Goal: Task Accomplishment & Management: Manage account settings

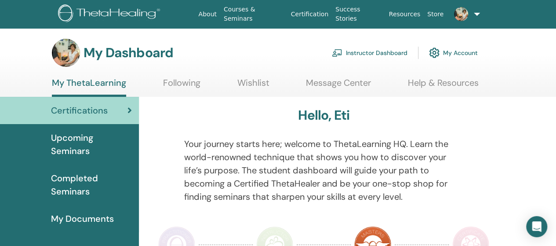
click at [59, 142] on span "Upcoming Seminars" at bounding box center [91, 144] width 81 height 26
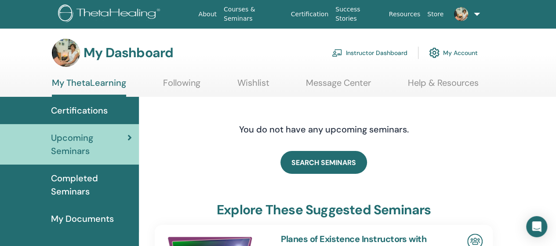
click at [392, 53] on link "Instructor Dashboard" at bounding box center [370, 52] width 76 height 19
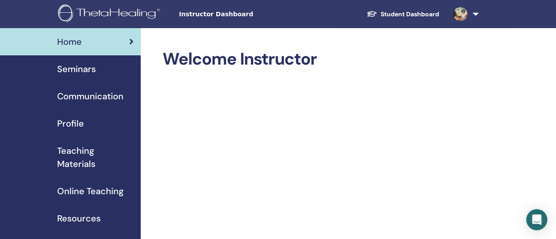
click at [85, 70] on span "Seminars" at bounding box center [76, 68] width 39 height 13
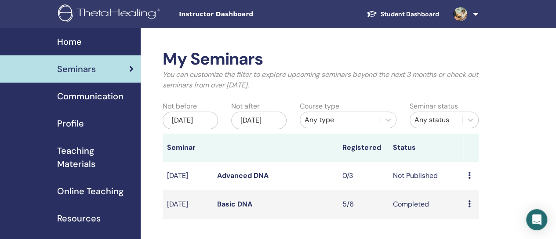
click at [472, 181] on div "Preview Edit Attendees Cancel" at bounding box center [471, 176] width 6 height 11
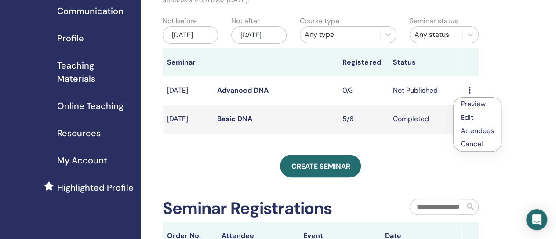
scroll to position [88, 0]
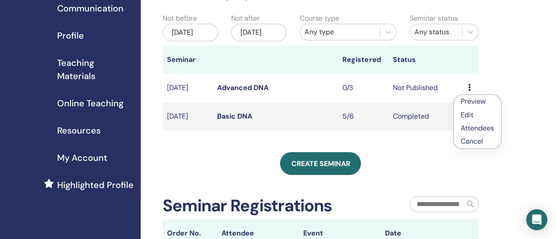
click at [246, 92] on link "Advanced DNA" at bounding box center [242, 87] width 51 height 9
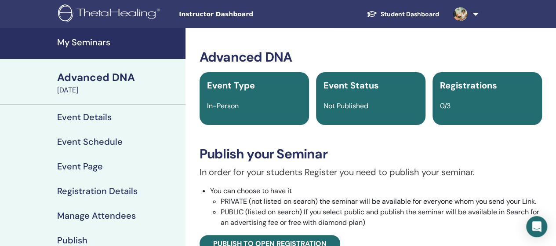
scroll to position [88, 0]
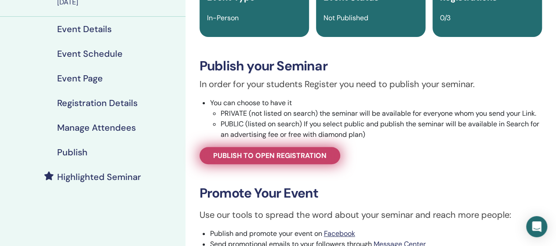
click at [311, 156] on span "Publish to open registration" at bounding box center [269, 155] width 113 height 9
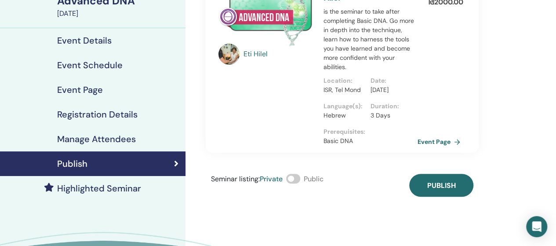
scroll to position [132, 0]
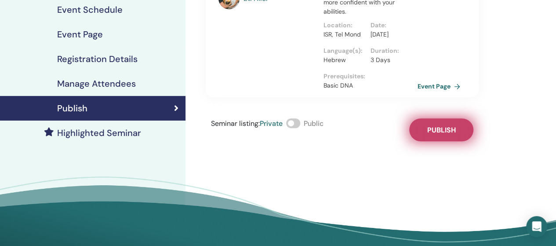
click at [436, 134] on span "Publish" at bounding box center [441, 129] width 29 height 9
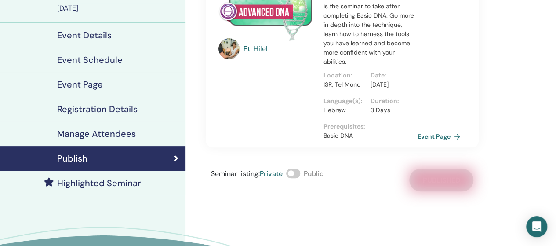
scroll to position [88, 0]
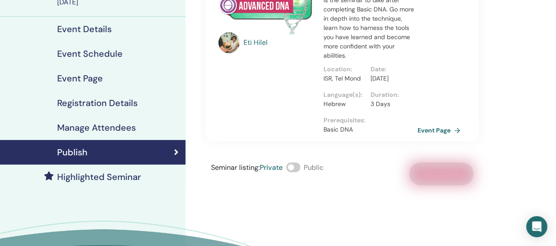
click at [299, 172] on span at bounding box center [293, 167] width 14 height 10
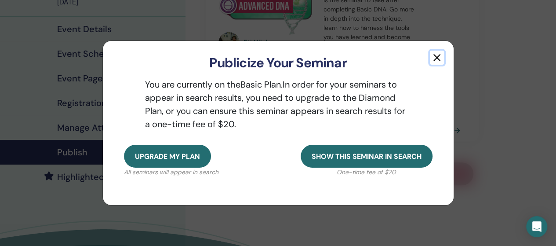
click at [439, 57] on button "button" at bounding box center [437, 58] width 14 height 14
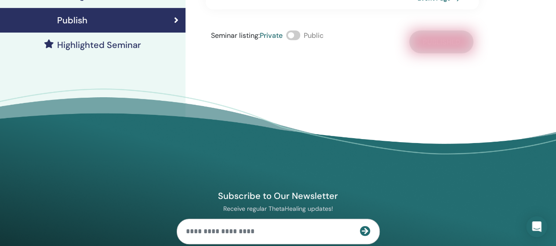
scroll to position [132, 0]
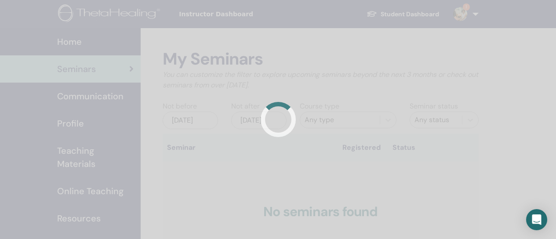
scroll to position [88, 0]
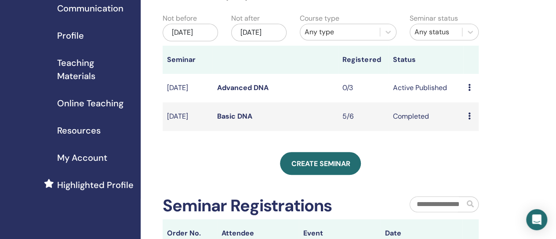
click at [468, 91] on icon at bounding box center [469, 87] width 3 height 7
click at [476, 104] on link "Preview" at bounding box center [469, 103] width 25 height 9
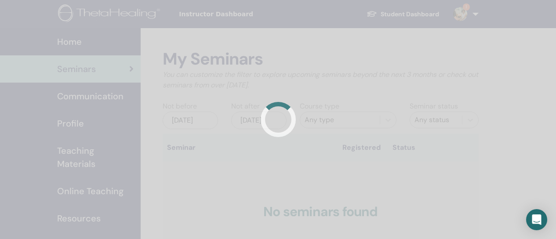
scroll to position [88, 0]
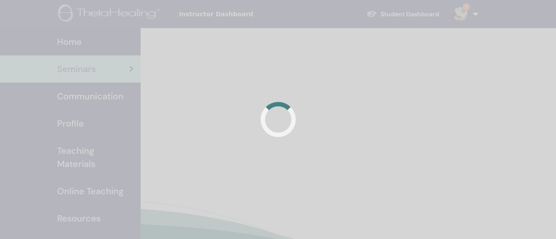
scroll to position [88, 0]
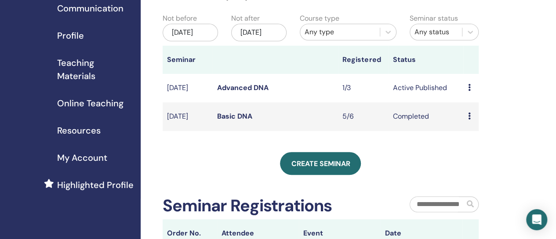
click at [468, 91] on icon at bounding box center [469, 87] width 3 height 7
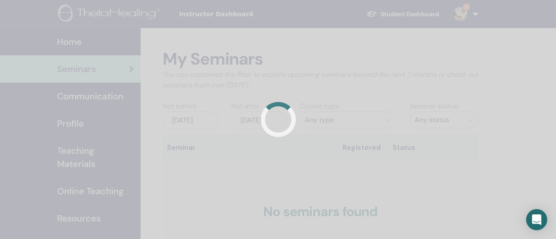
scroll to position [88, 0]
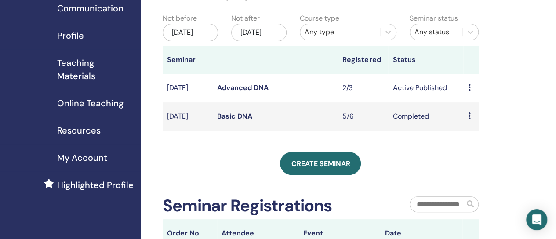
click at [470, 91] on icon at bounding box center [469, 87] width 3 height 7
click at [475, 131] on link "Attendees" at bounding box center [475, 129] width 33 height 9
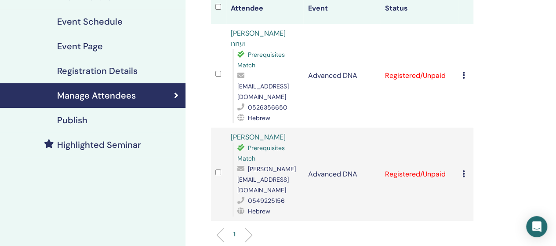
scroll to position [132, 0]
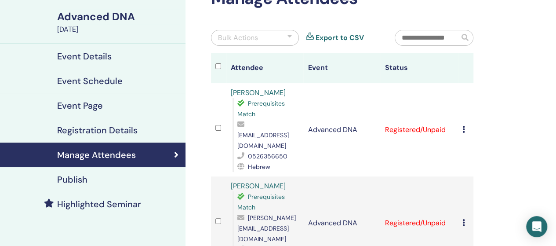
scroll to position [62, 0]
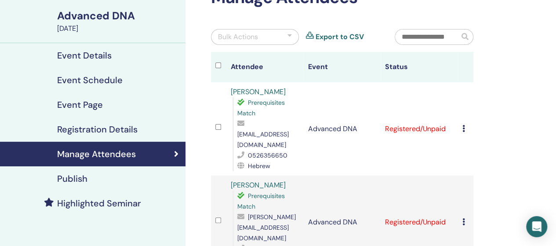
click at [464, 125] on icon at bounding box center [463, 128] width 3 height 7
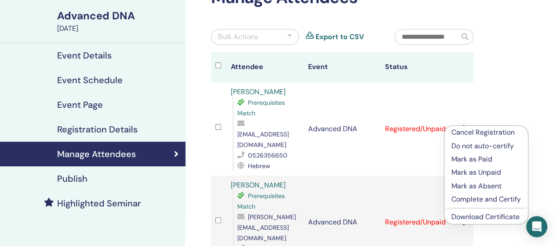
click at [483, 218] on link "Download Certificate" at bounding box center [485, 216] width 68 height 9
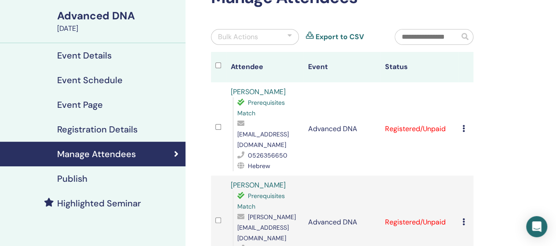
click at [463, 218] on icon at bounding box center [463, 221] width 3 height 7
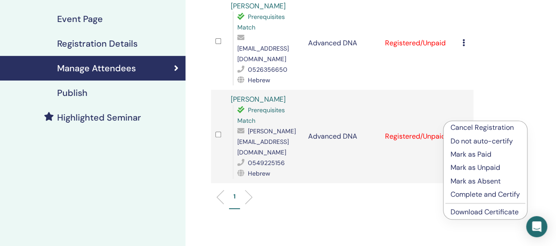
scroll to position [149, 0]
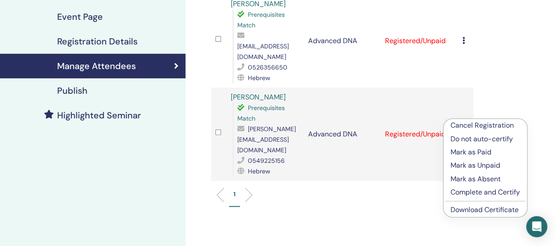
click at [467, 212] on link "Download Certificate" at bounding box center [484, 209] width 68 height 9
